Goal: Check status: Check status

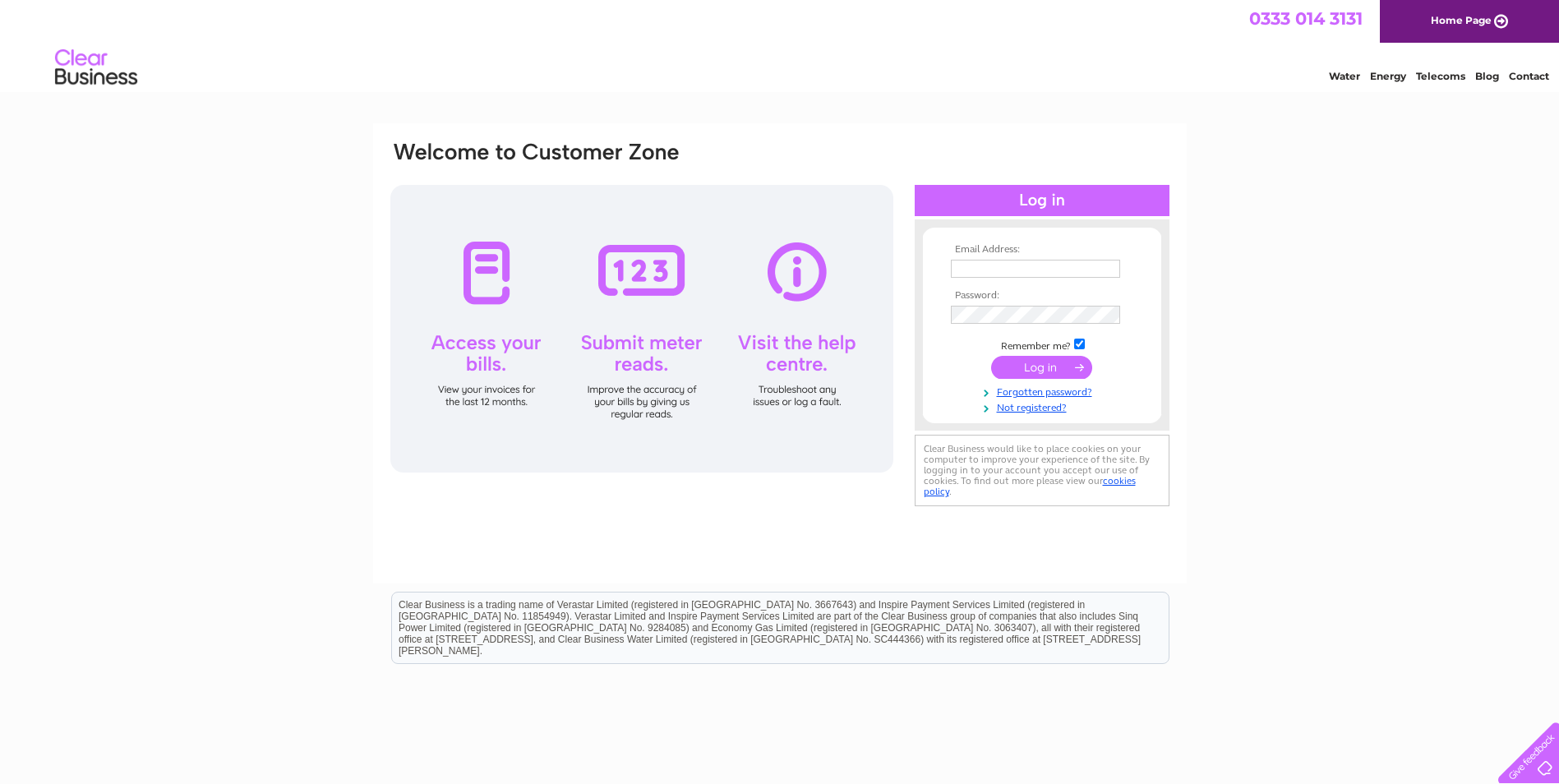
type input "claire@xic.com"
click at [1021, 364] on input "submit" at bounding box center [1041, 367] width 101 height 23
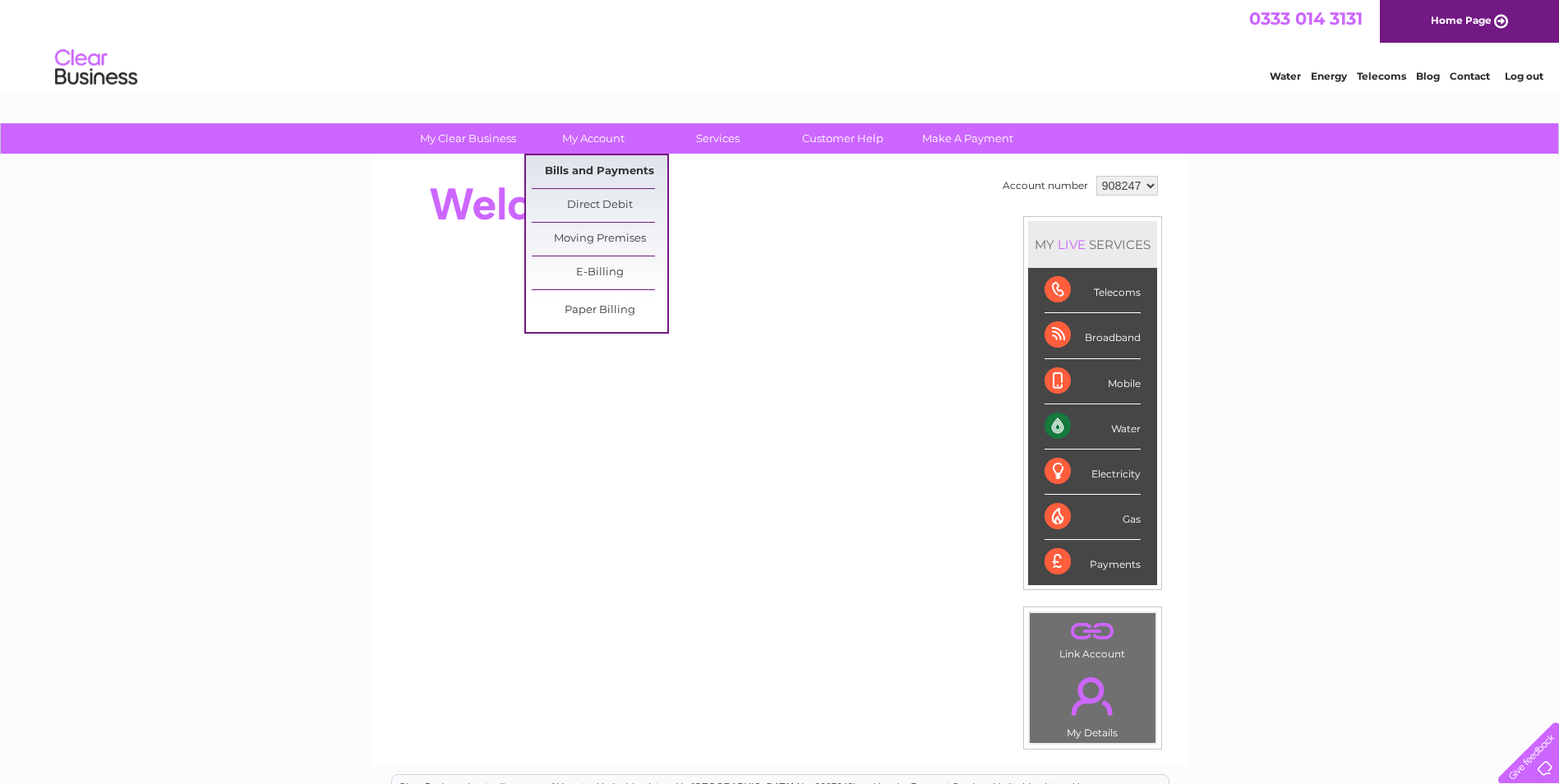
click at [585, 177] on link "Bills and Payments" at bounding box center [599, 172] width 135 height 33
click at [591, 172] on link "Bills and Payments" at bounding box center [599, 172] width 135 height 33
